Goal: Information Seeking & Learning: Learn about a topic

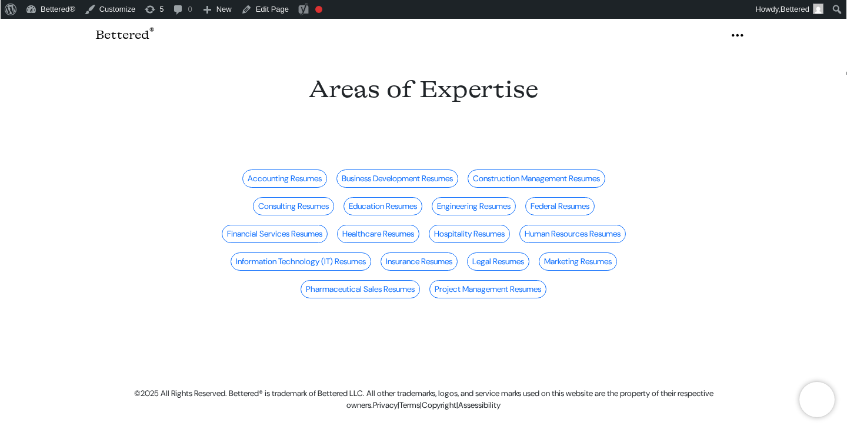
scroll to position [20, 0]
click at [739, 36] on icon "button" at bounding box center [737, 35] width 14 height 18
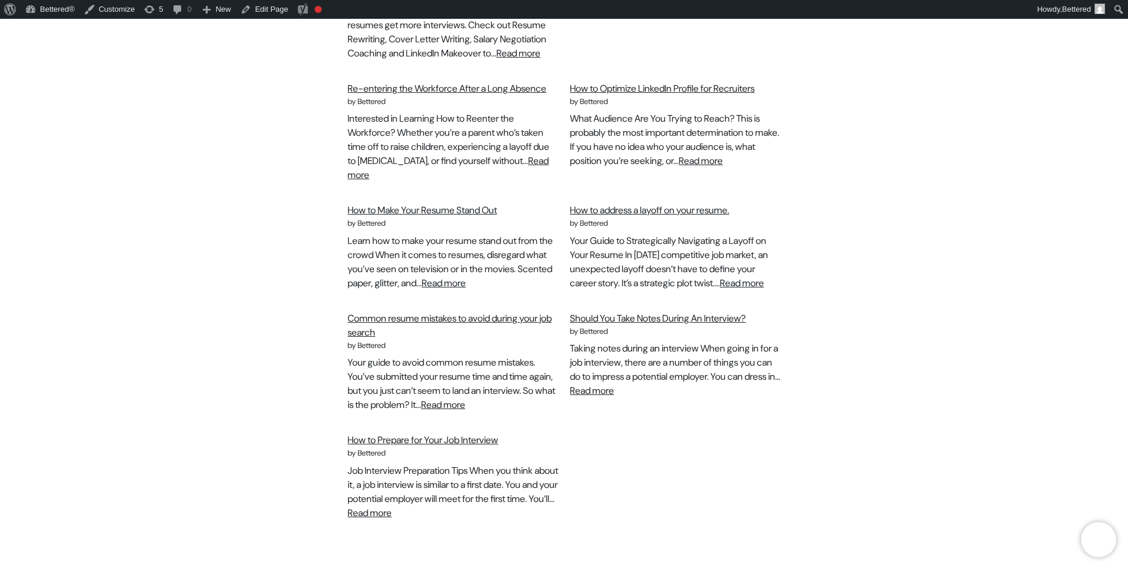
scroll to position [1082, 0]
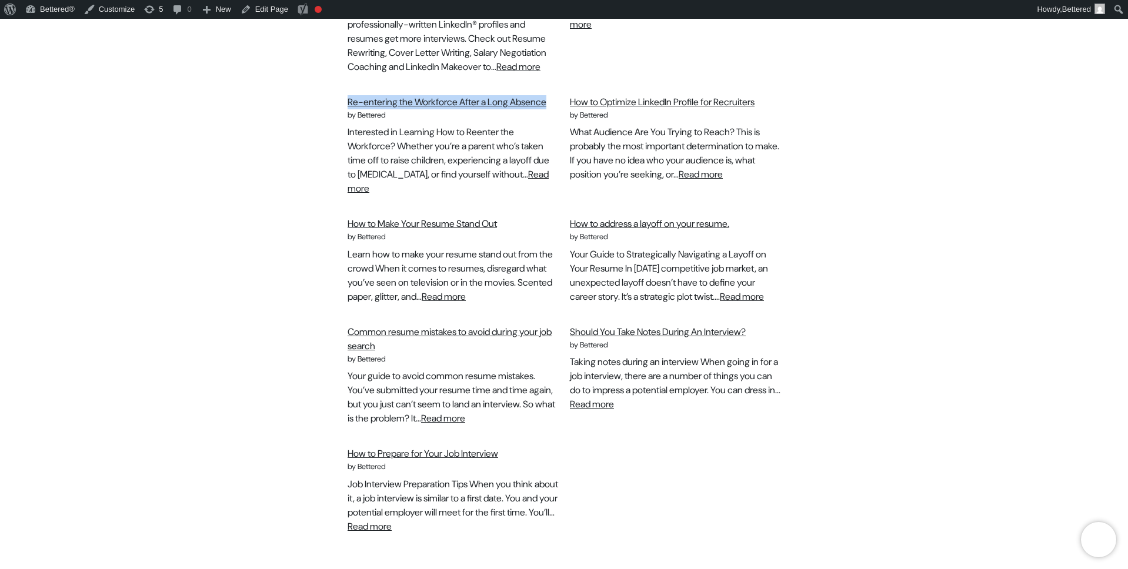
drag, startPoint x: 344, startPoint y: 107, endPoint x: 394, endPoint y: 118, distance: 51.2
copy link "Re-entering the Workforce After a Long Absence"
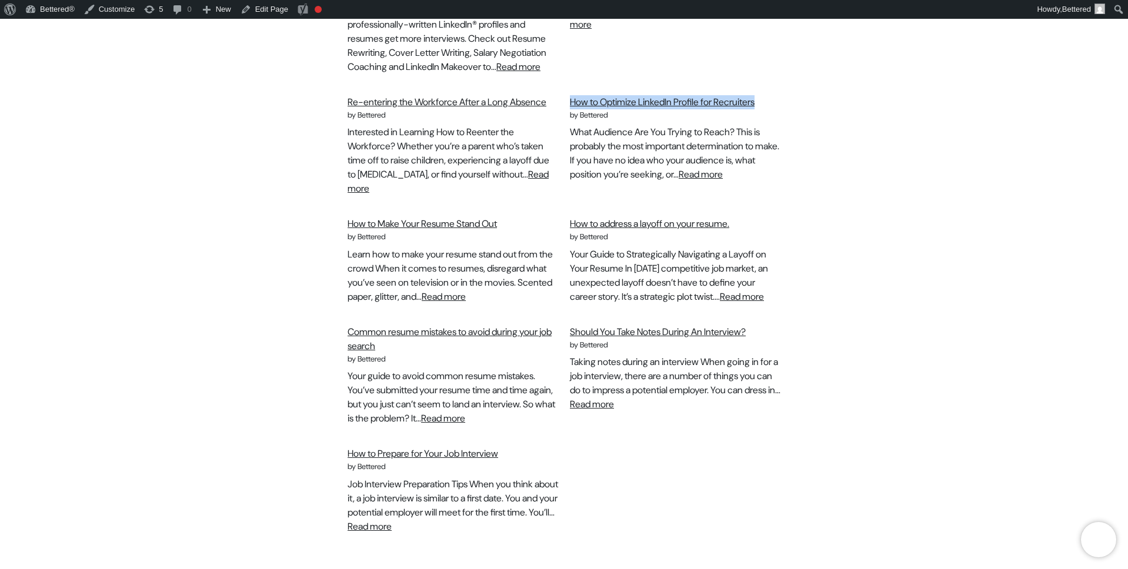
drag, startPoint x: 793, startPoint y: 109, endPoint x: 568, endPoint y: 115, distance: 225.4
copy link "How to Optimize LinkedIn Profile for Recruiters"
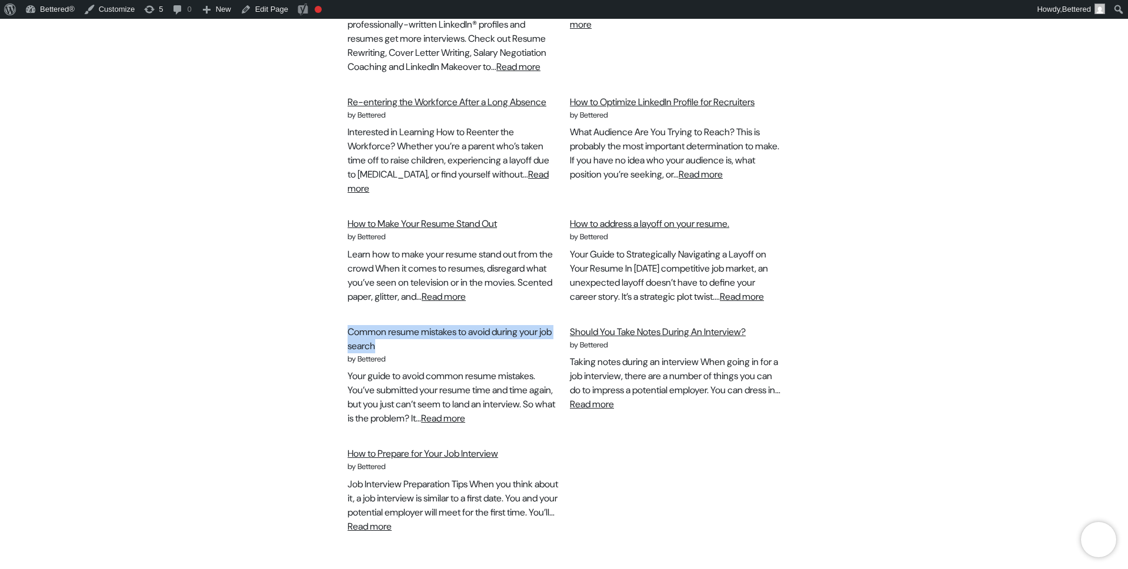
drag, startPoint x: 329, startPoint y: 366, endPoint x: 392, endPoint y: 375, distance: 63.6
copy link "Common resume mistakes to avoid during your job search"
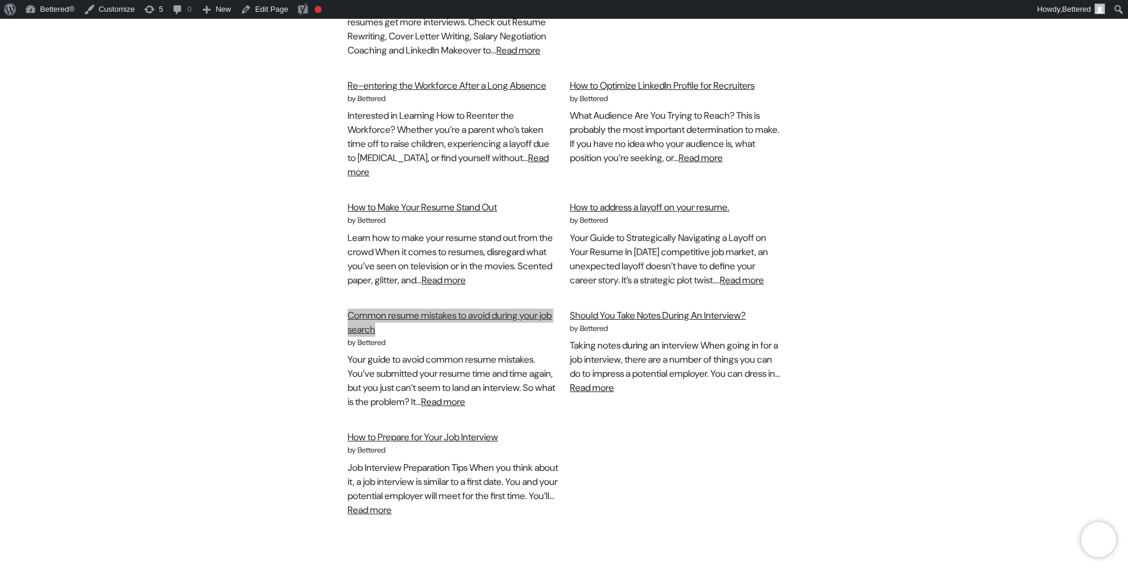
scroll to position [1190, 0]
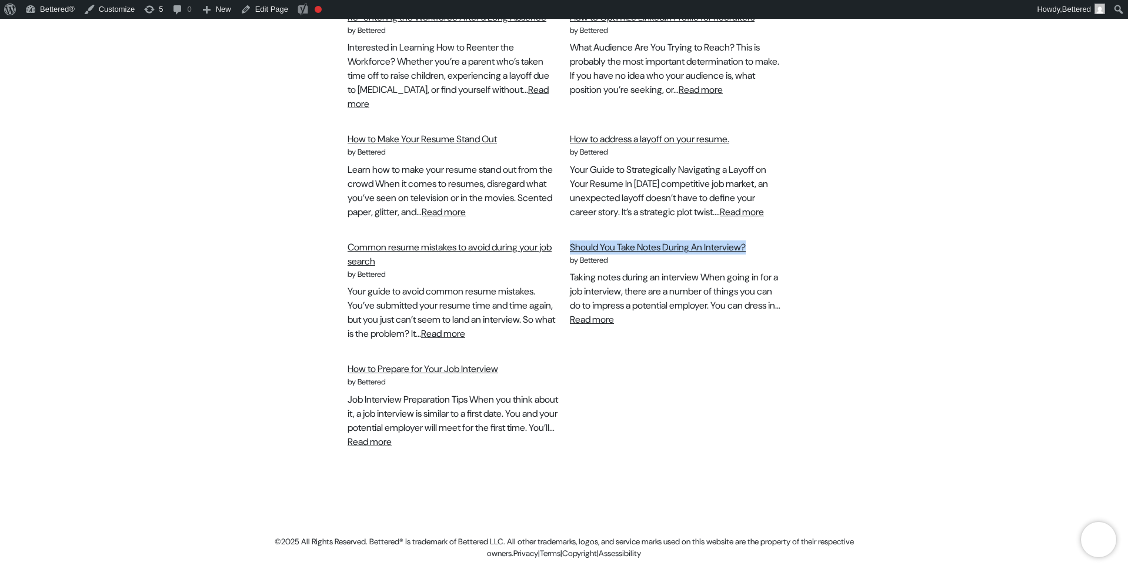
drag, startPoint x: 564, startPoint y: 256, endPoint x: 771, endPoint y: 256, distance: 206.5
drag, startPoint x: 343, startPoint y: 397, endPoint x: 535, endPoint y: 389, distance: 191.9
copy link "How to Prepare for Your Job Interview"
